Goal: Task Accomplishment & Management: Use online tool/utility

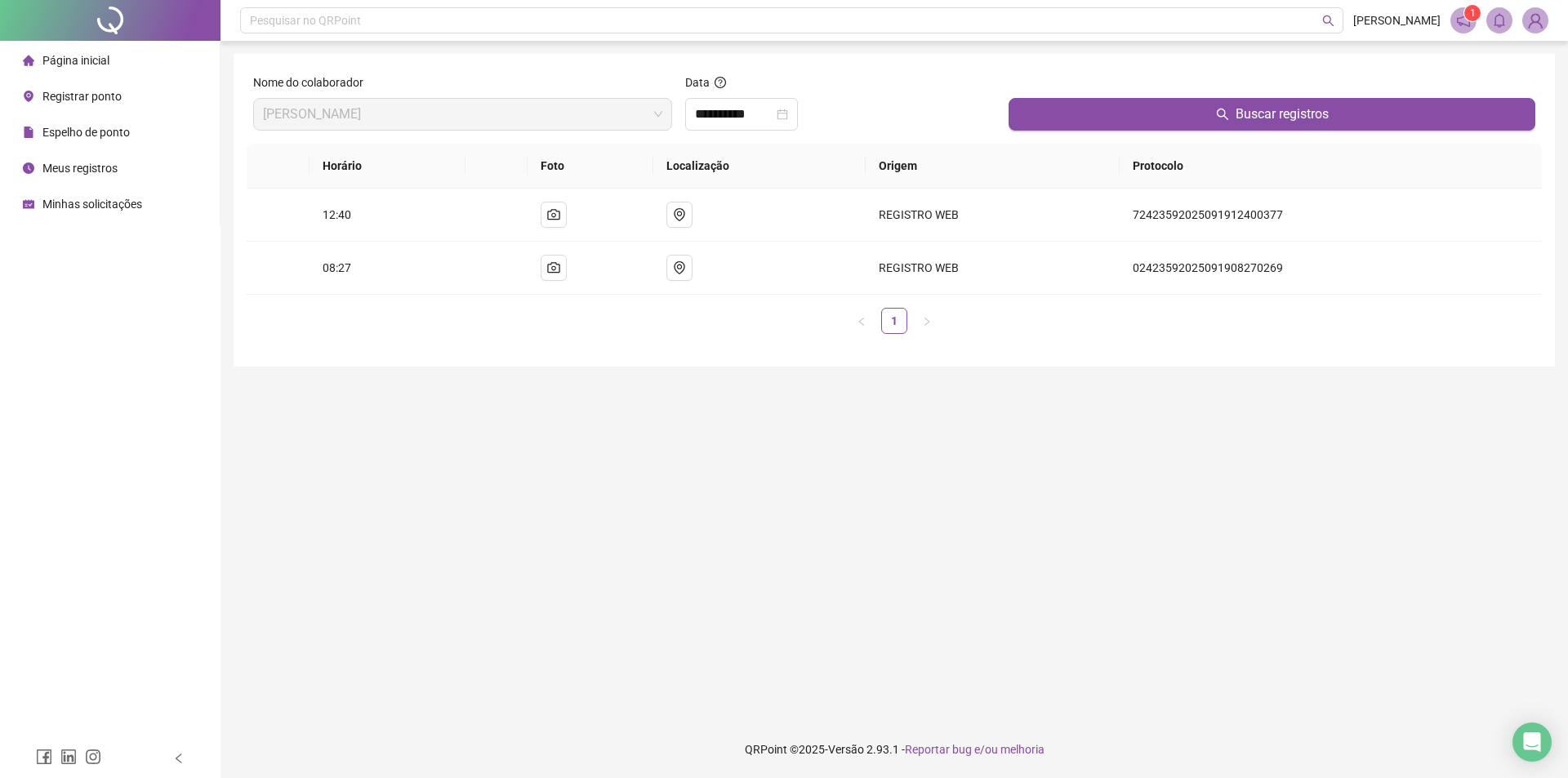
click at [64, 96] on span "Registrar ponto" at bounding box center [82, 96] width 80 height 13
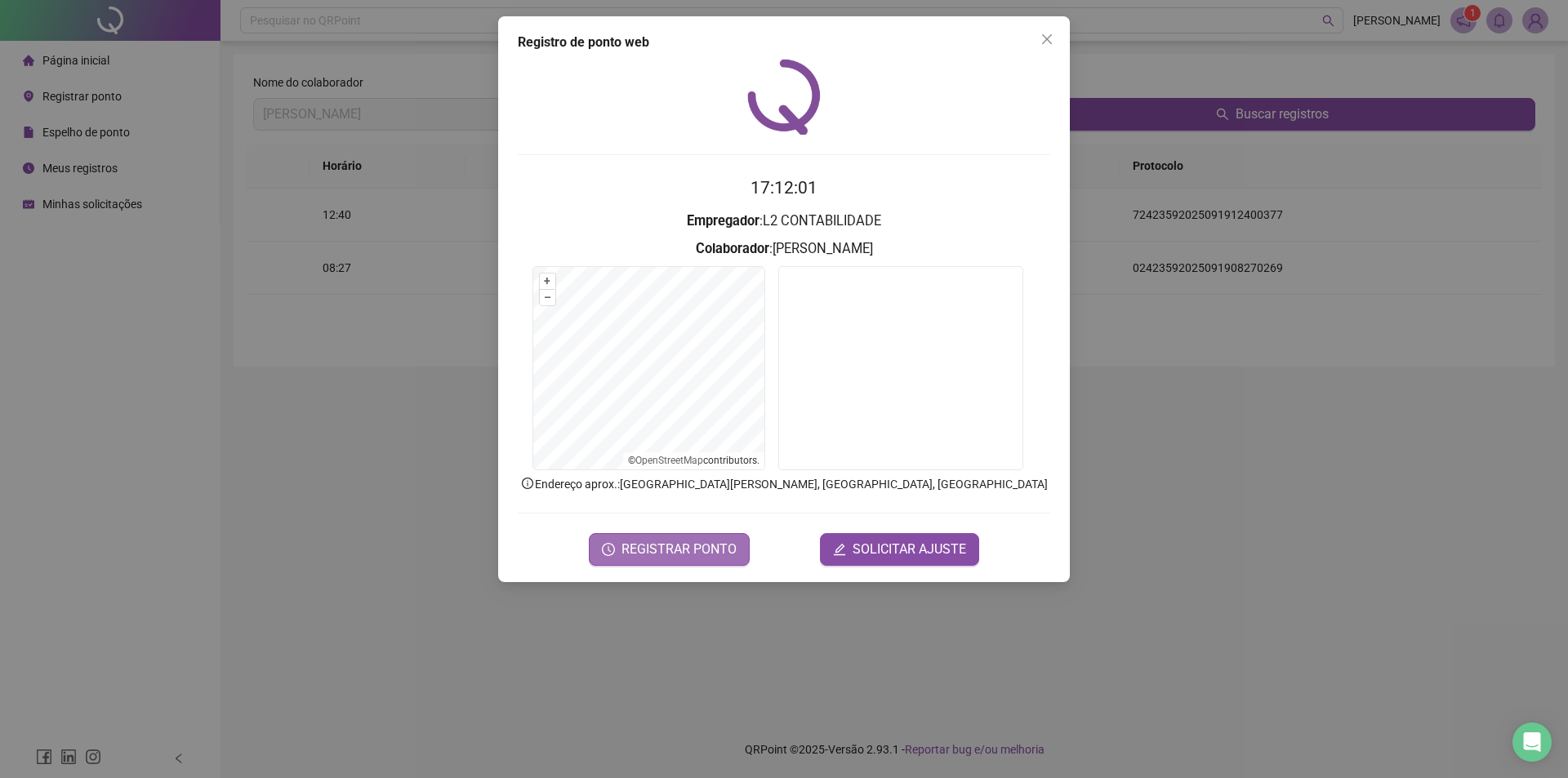
click at [675, 546] on span "REGISTRAR PONTO" at bounding box center [679, 549] width 115 height 20
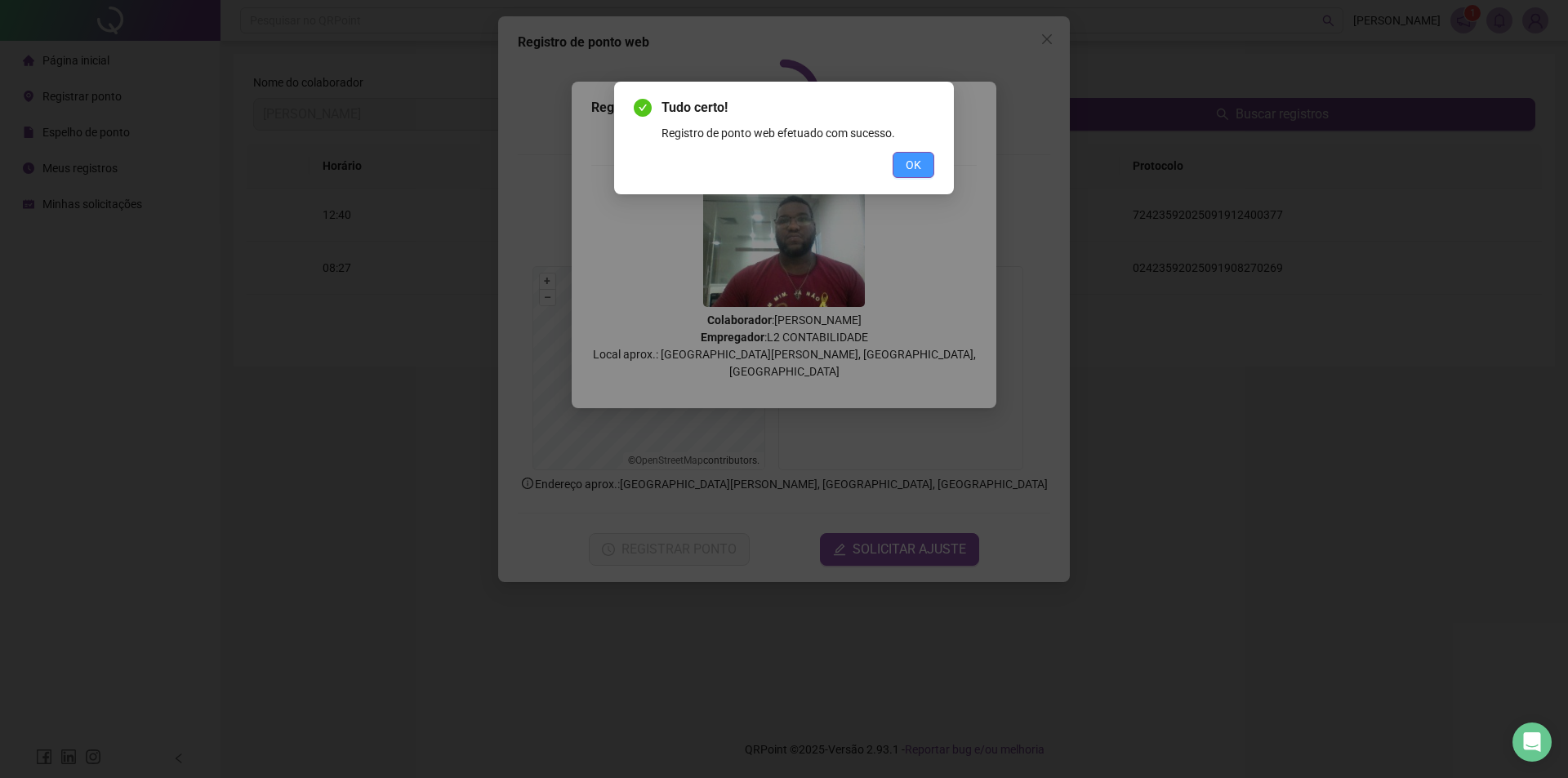
click at [916, 166] on span "OK" at bounding box center [913, 164] width 15 height 18
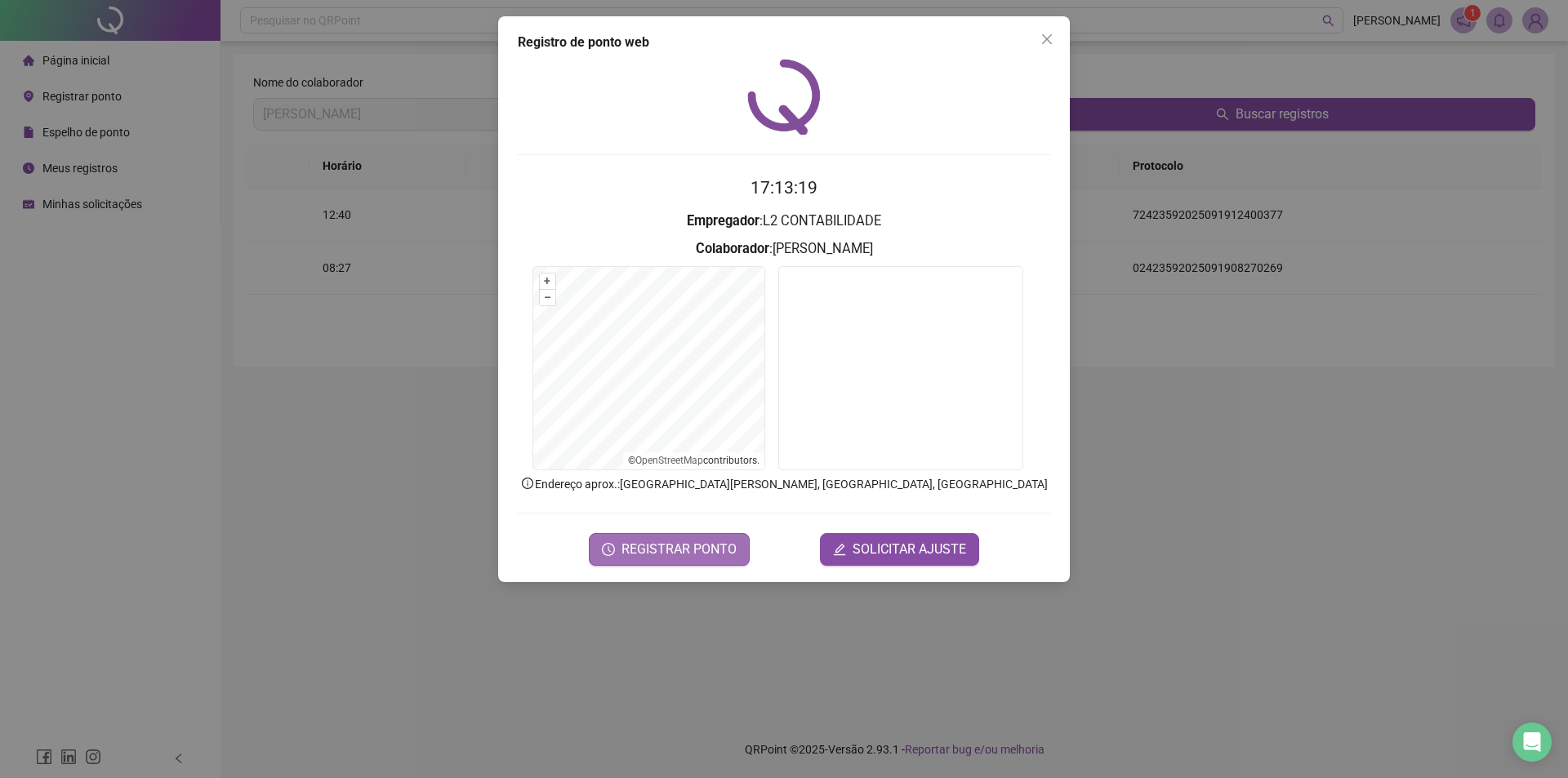
click at [664, 555] on span "REGISTRAR PONTO" at bounding box center [679, 549] width 115 height 20
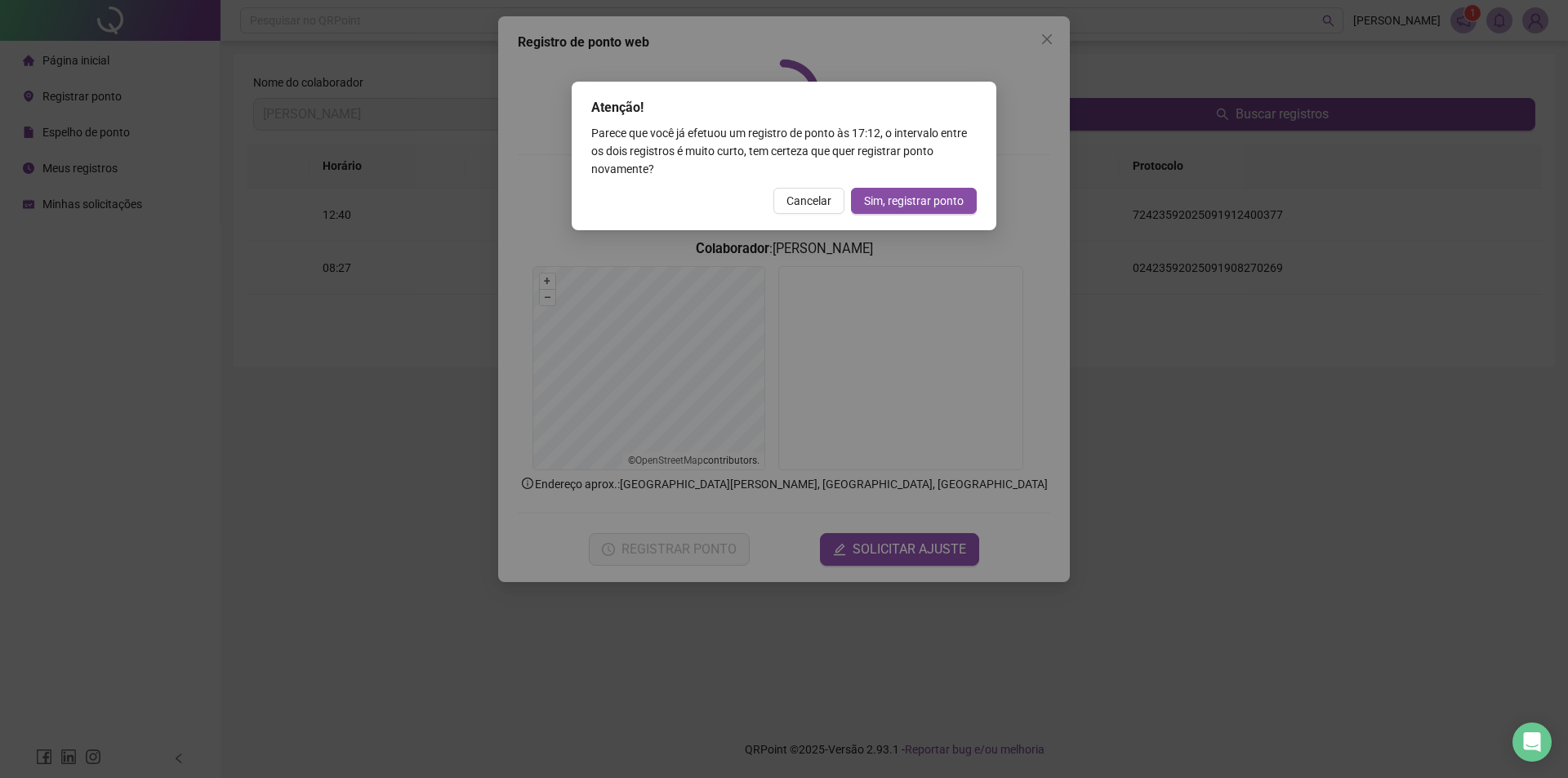
drag, startPoint x: 821, startPoint y: 195, endPoint x: 940, endPoint y: 118, distance: 141.7
click at [821, 197] on span "Cancelar" at bounding box center [809, 200] width 45 height 18
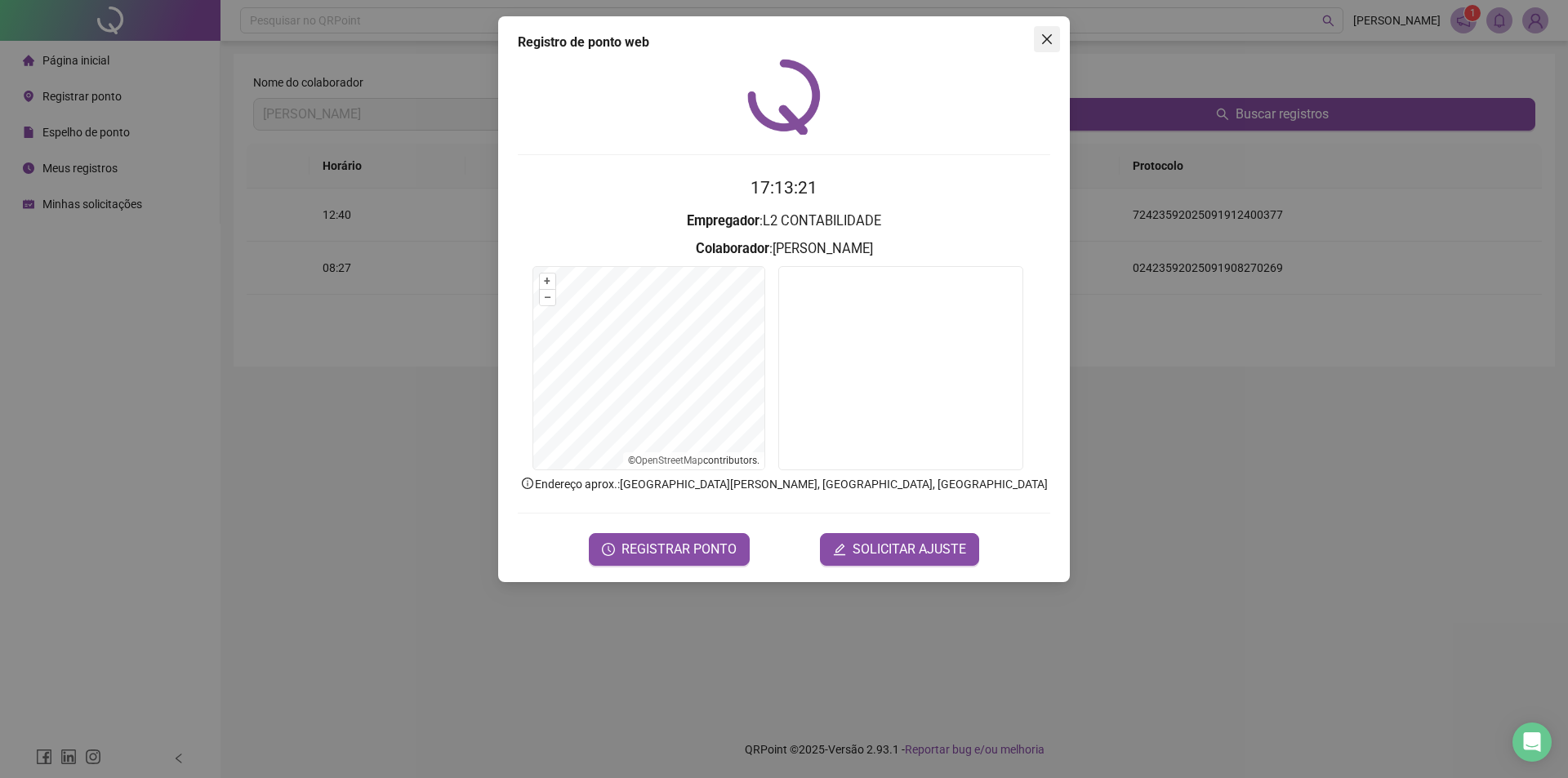
click at [1046, 33] on icon "close" at bounding box center [1046, 38] width 13 height 13
